Goal: Find specific page/section: Find specific page/section

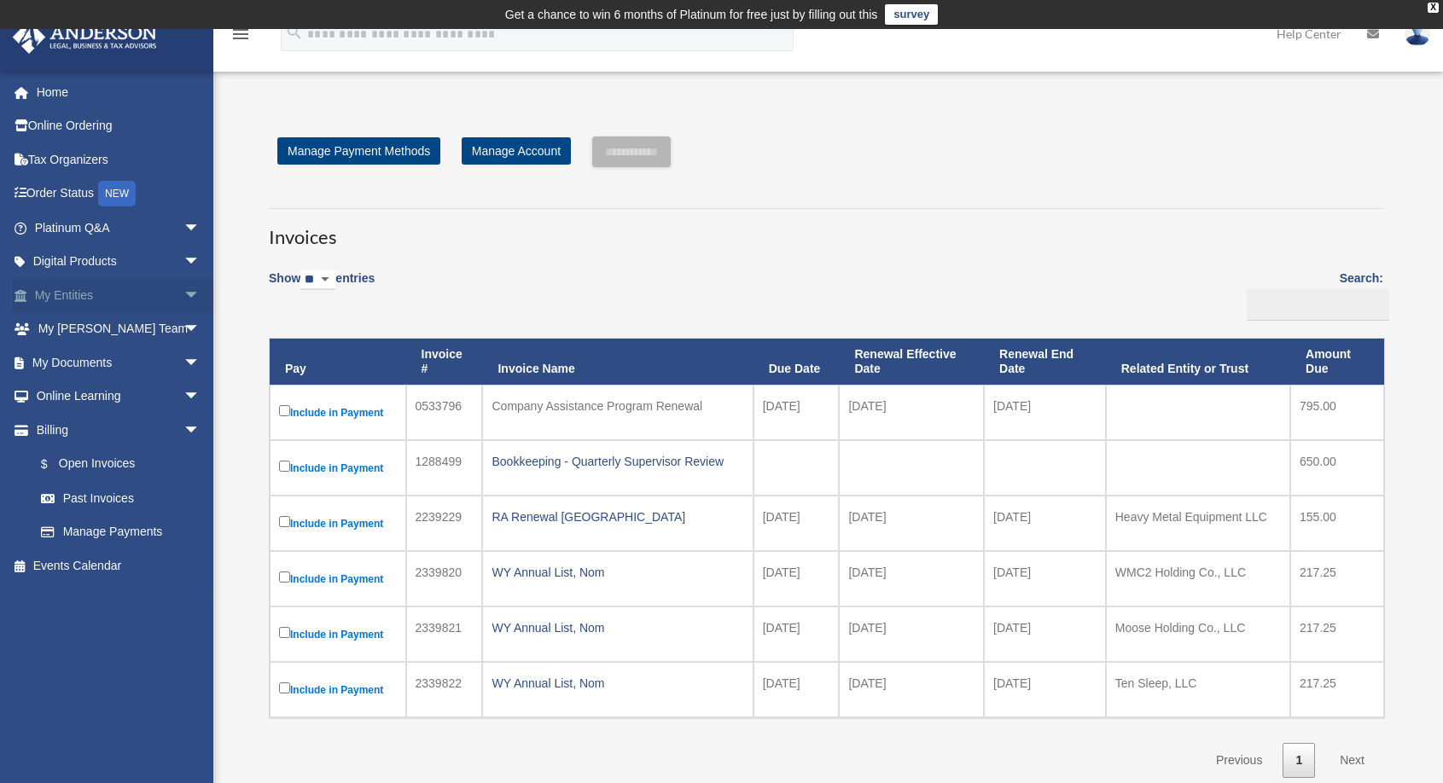
click at [131, 296] on link "My Entities arrow_drop_down" at bounding box center [119, 295] width 214 height 34
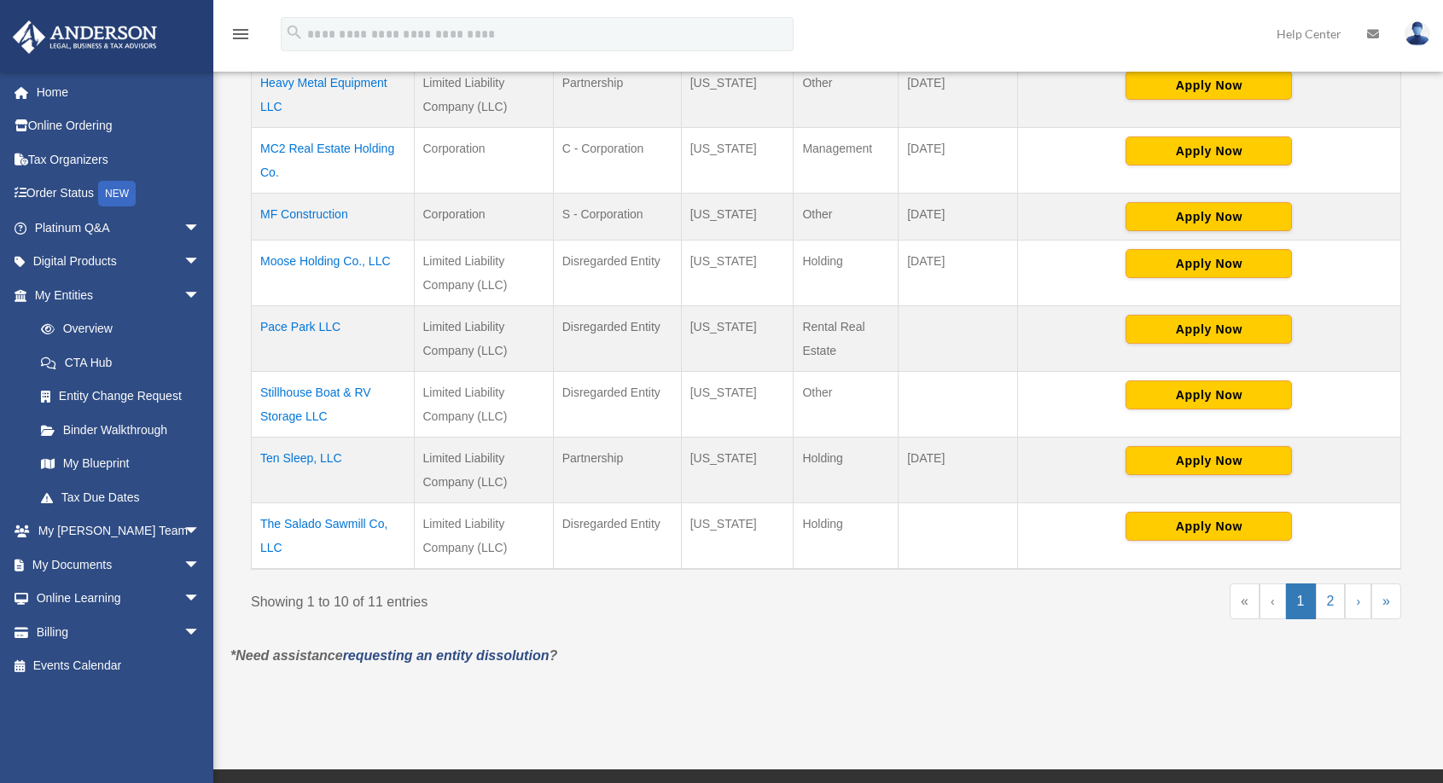
scroll to position [683, 0]
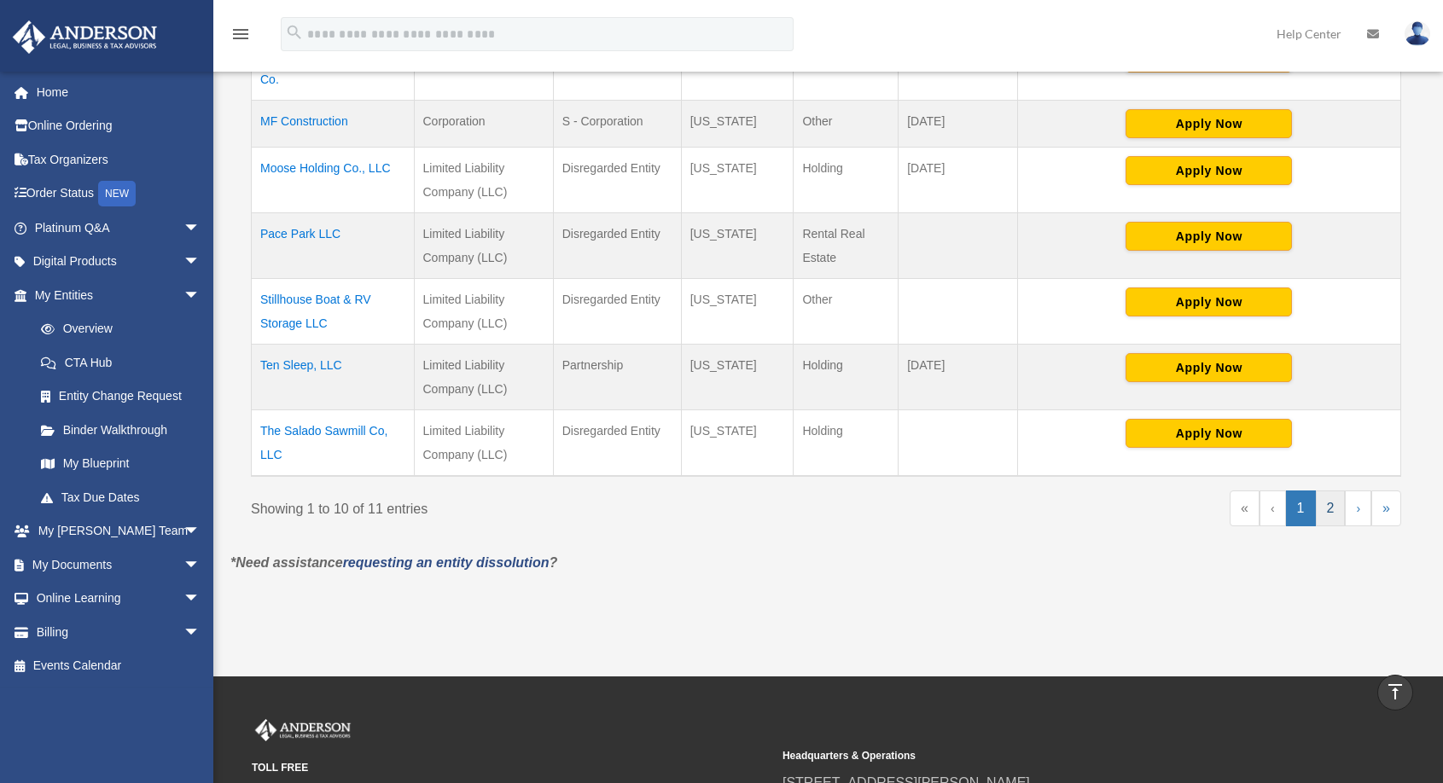
click at [1326, 504] on link "2" at bounding box center [1331, 509] width 30 height 36
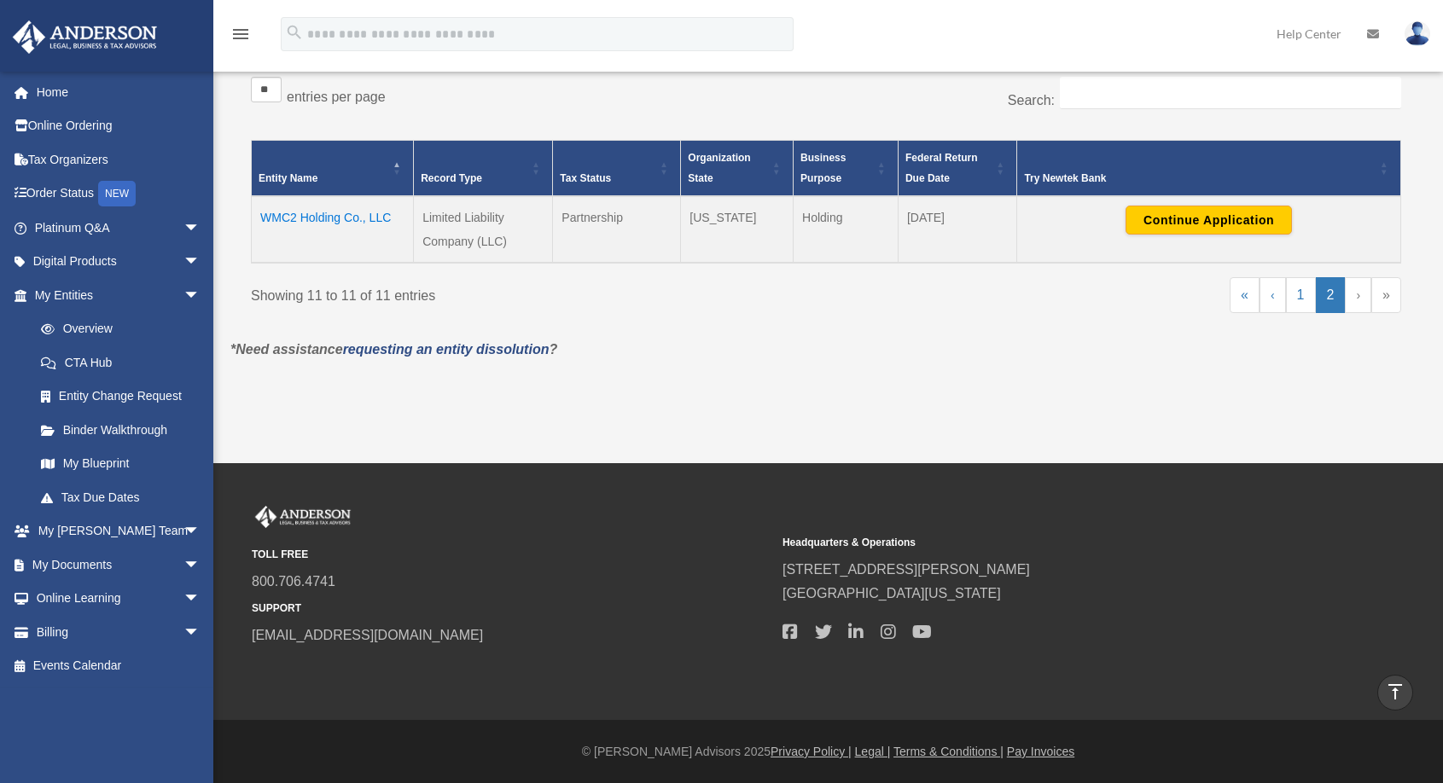
scroll to position [323, 0]
click at [332, 218] on td "WMC2 Holding Co., LLC" at bounding box center [333, 229] width 162 height 67
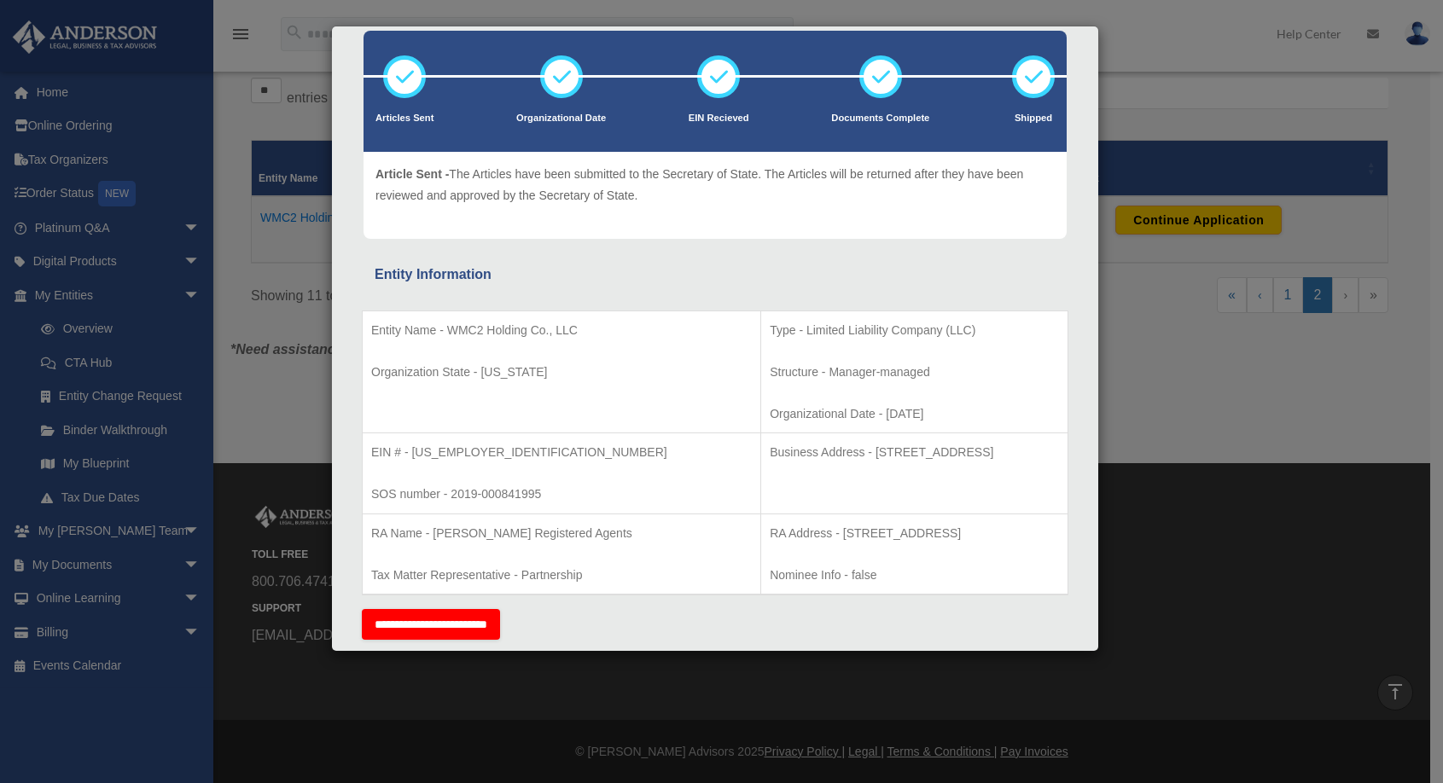
scroll to position [0, 0]
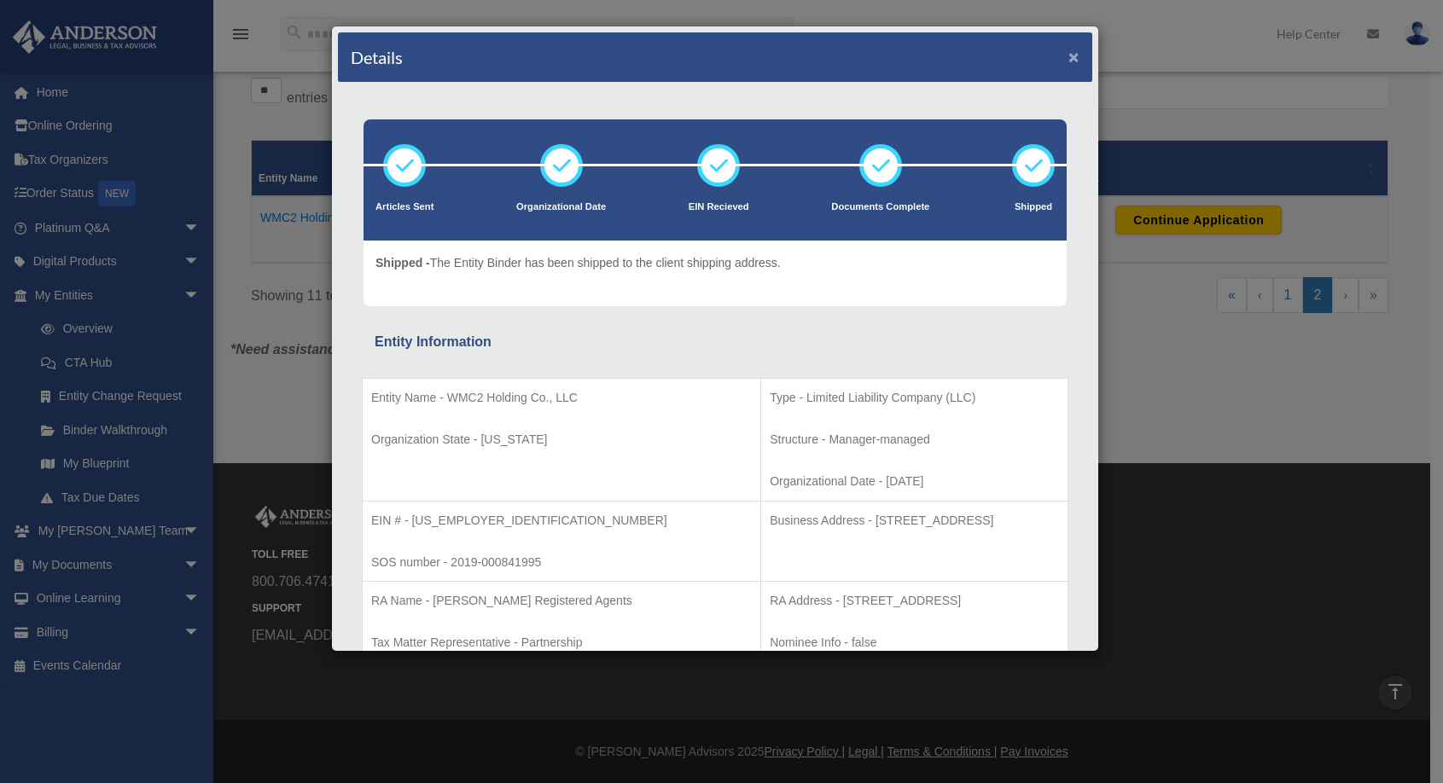
click at [1069, 60] on button "×" at bounding box center [1074, 57] width 11 height 18
